Goal: Transaction & Acquisition: Obtain resource

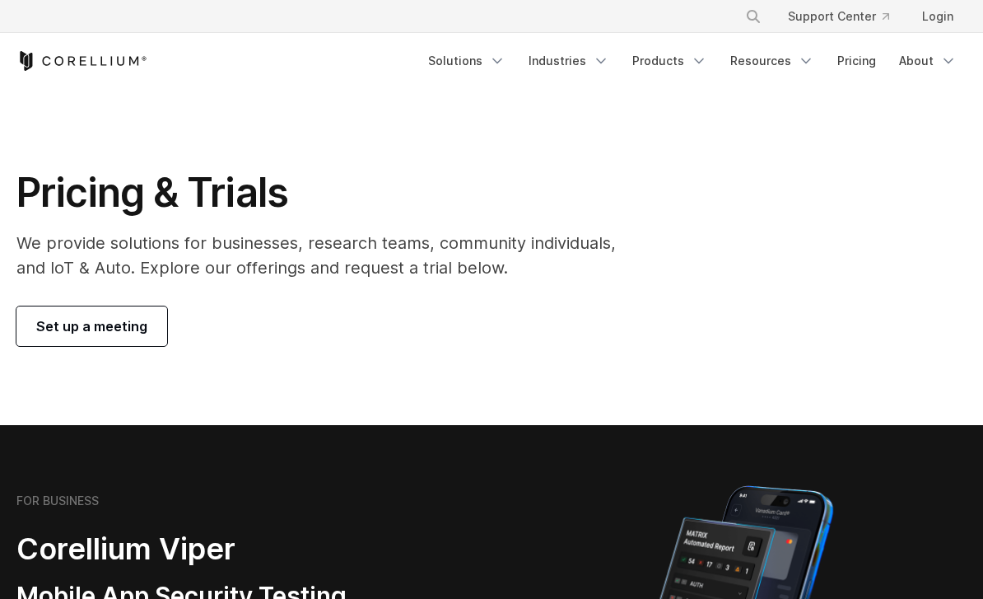
click at [875, 63] on link "Pricing" at bounding box center [856, 61] width 58 height 30
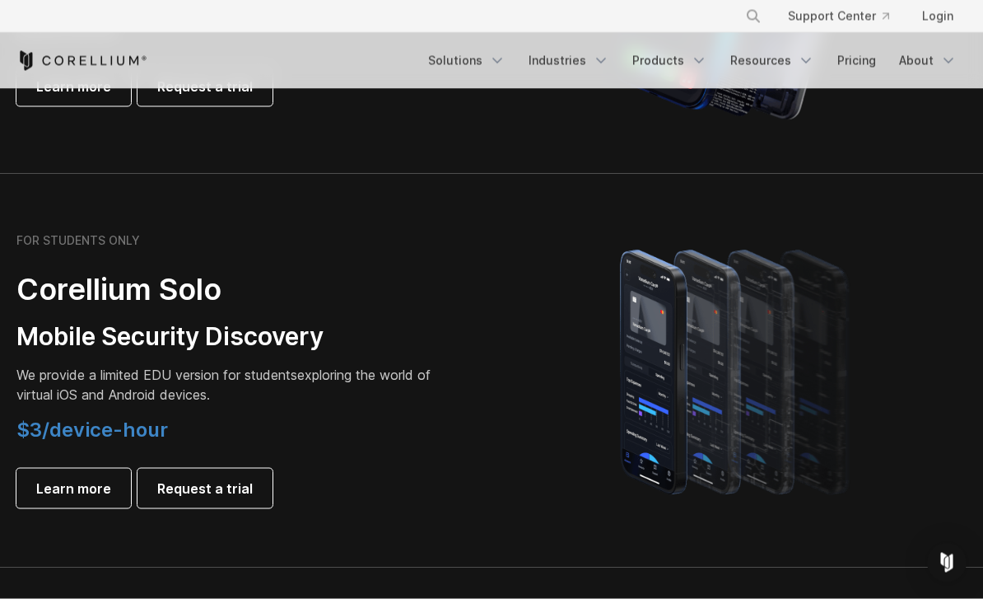
scroll to position [1041, 0]
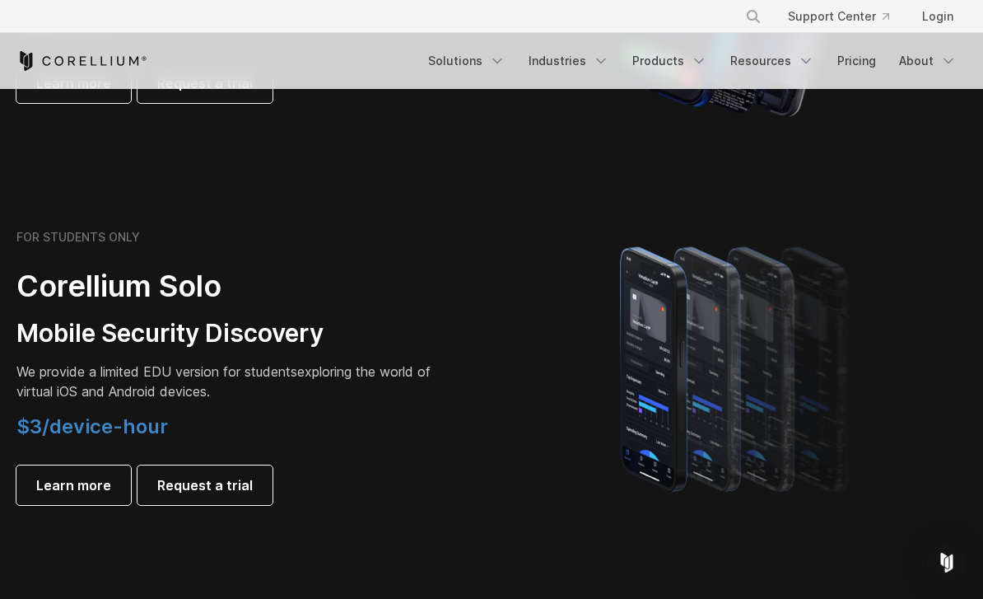
click at [180, 482] on span "Request a trial" at bounding box center [205, 485] width 96 height 20
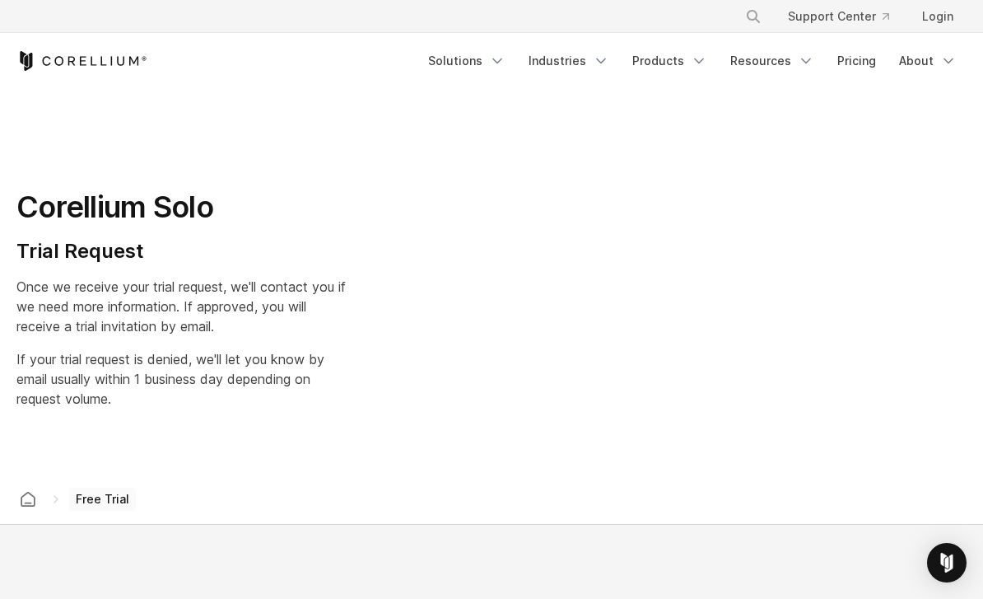
select select "**"
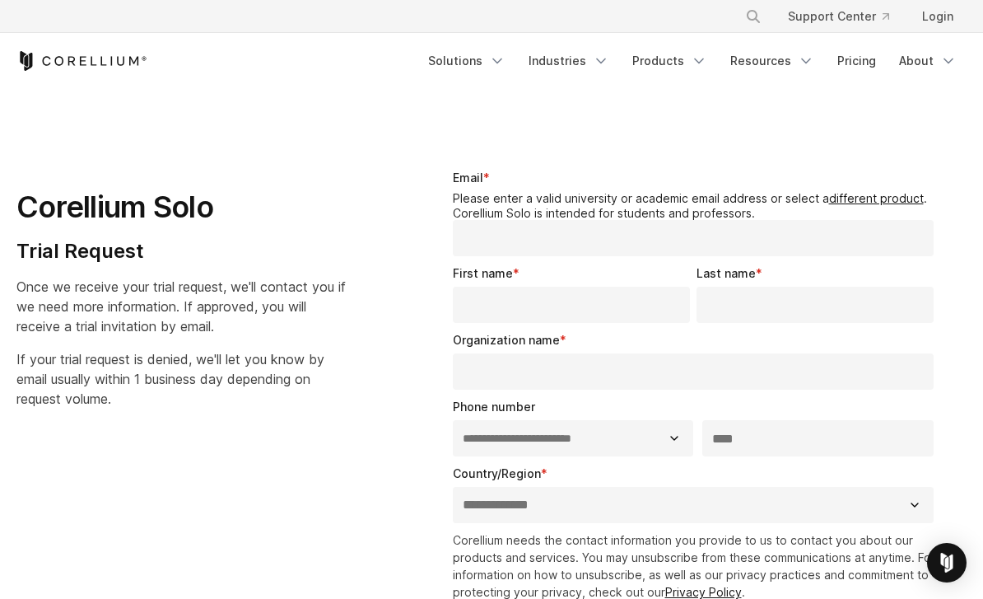
click at [866, 61] on link "Pricing" at bounding box center [856, 61] width 58 height 30
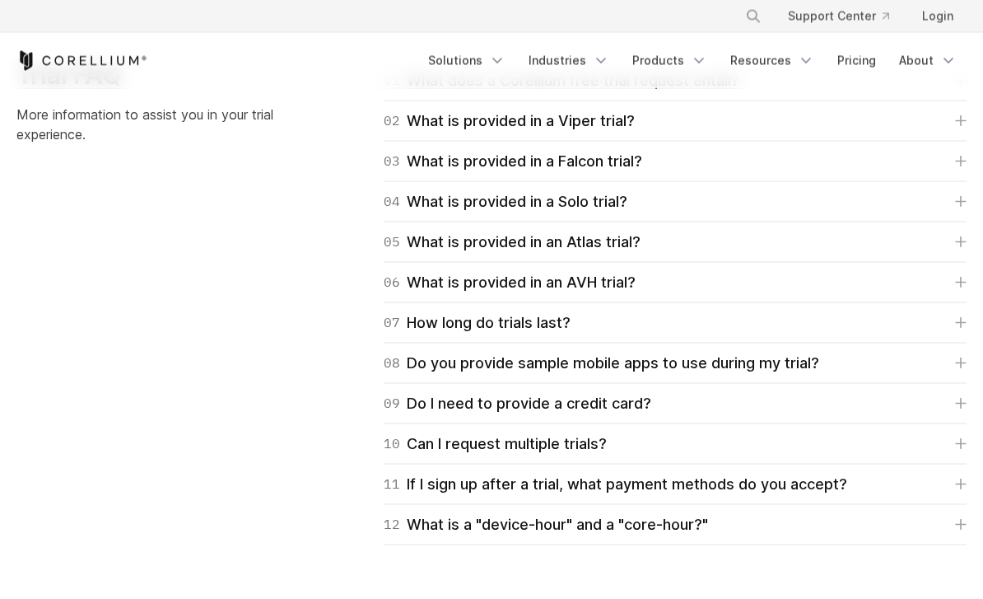
scroll to position [2420, 0]
click at [716, 194] on link "04 What is provided in a Solo trial?" at bounding box center [675, 200] width 583 height 23
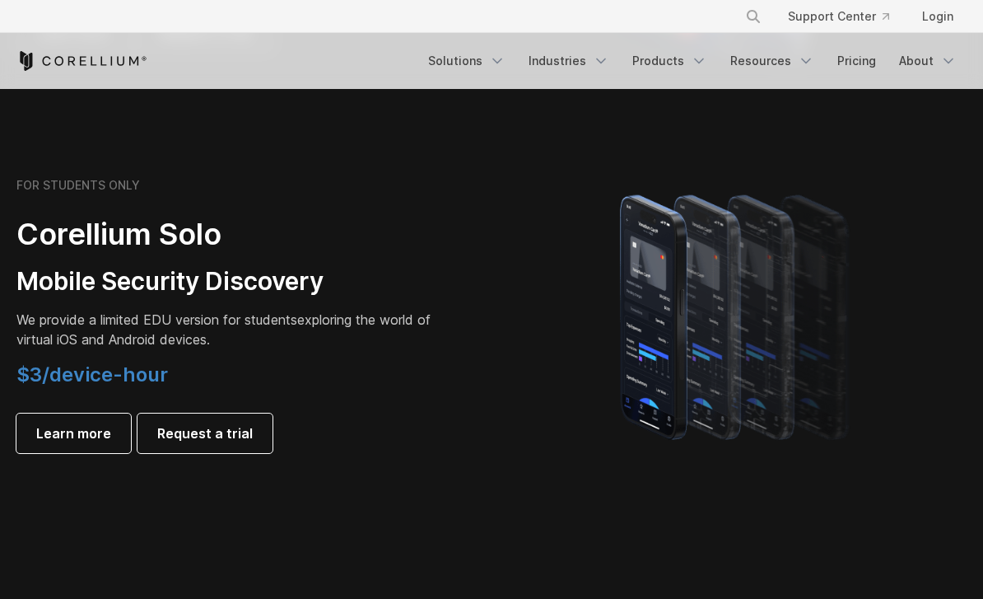
scroll to position [1092, 0]
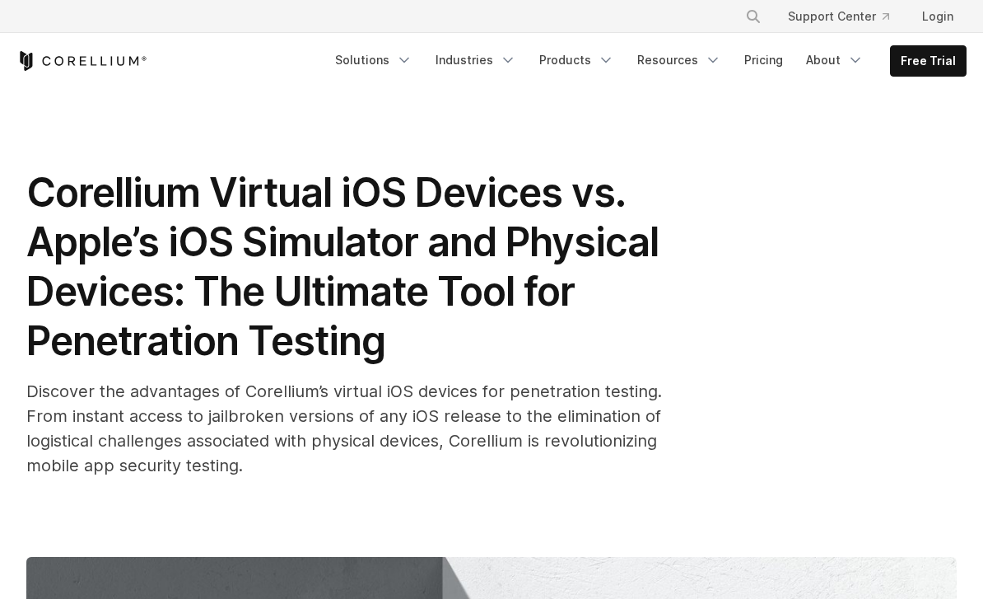
click at [780, 54] on link "Pricing" at bounding box center [763, 60] width 58 height 30
